Goal: Find contact information: Obtain details needed to contact an individual or organization

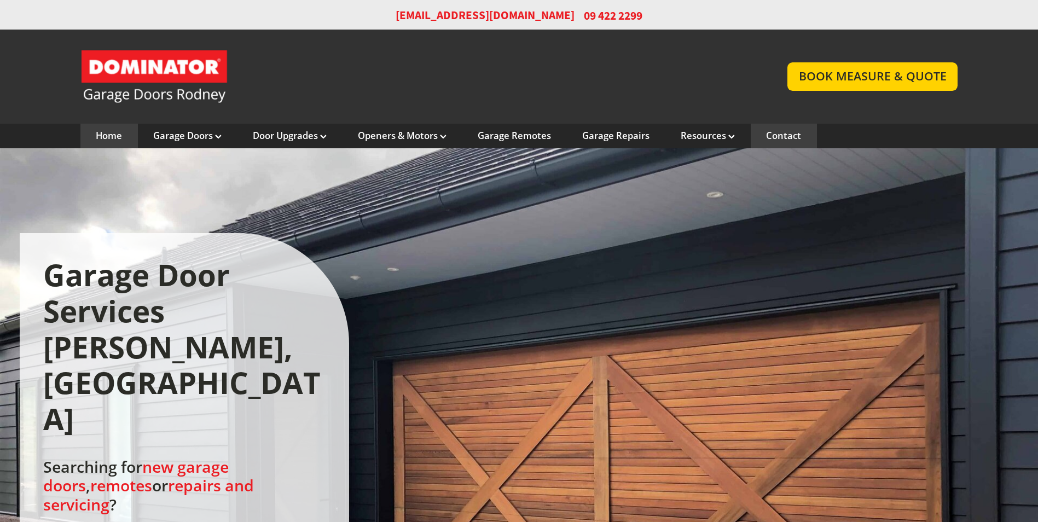
click at [782, 140] on link "Contact" at bounding box center [783, 136] width 35 height 12
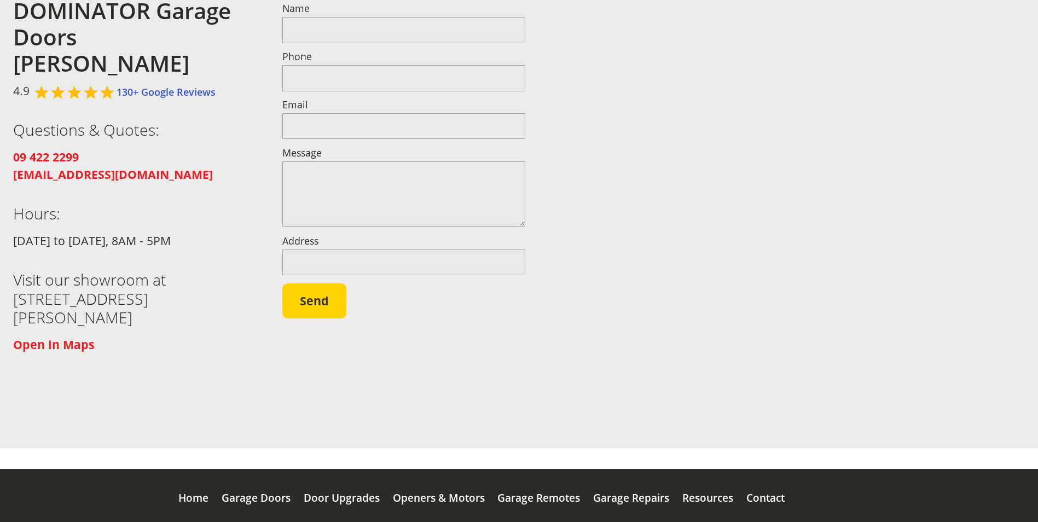
scroll to position [146, 0]
